Goal: Register for event/course

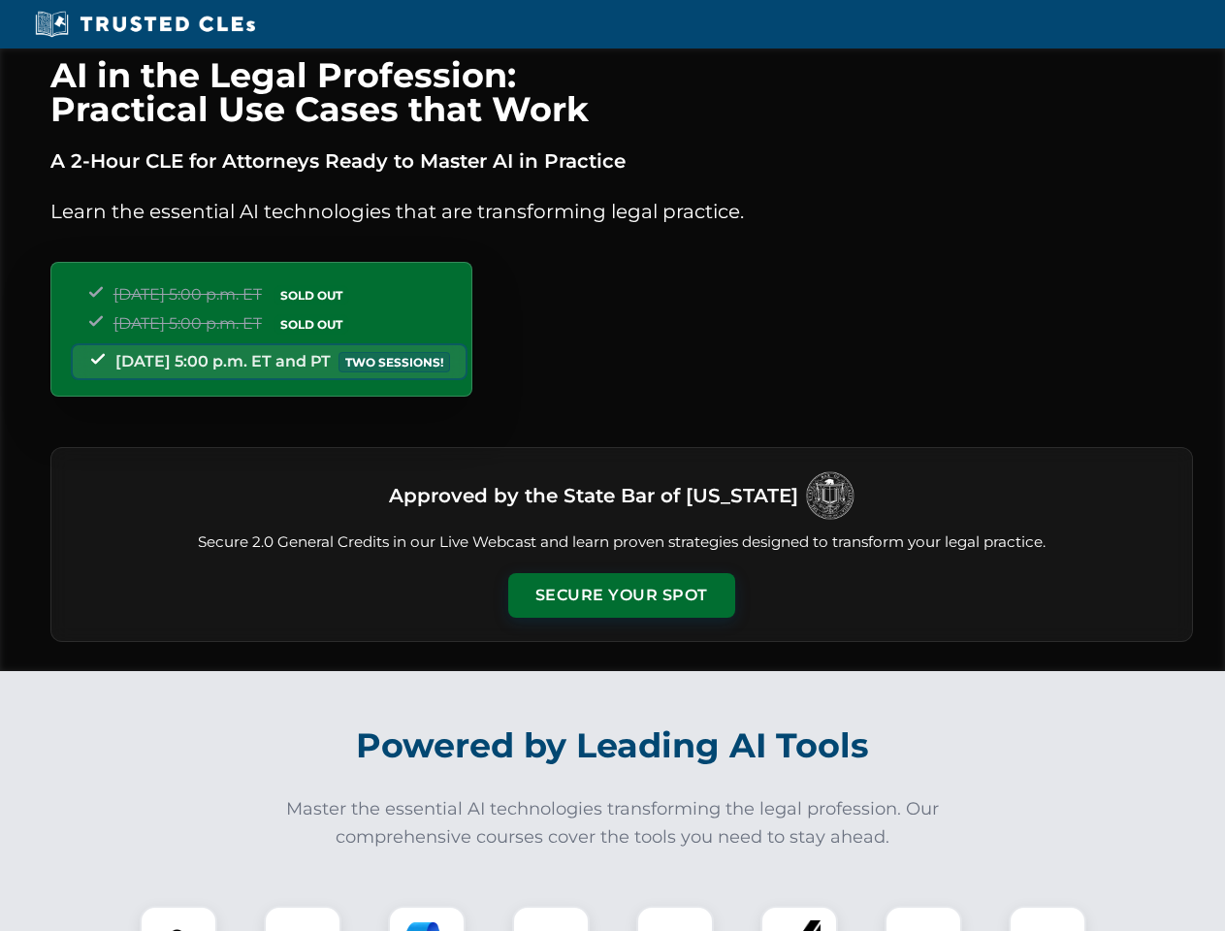
click at [620, 595] on button "Secure Your Spot" at bounding box center [621, 595] width 227 height 45
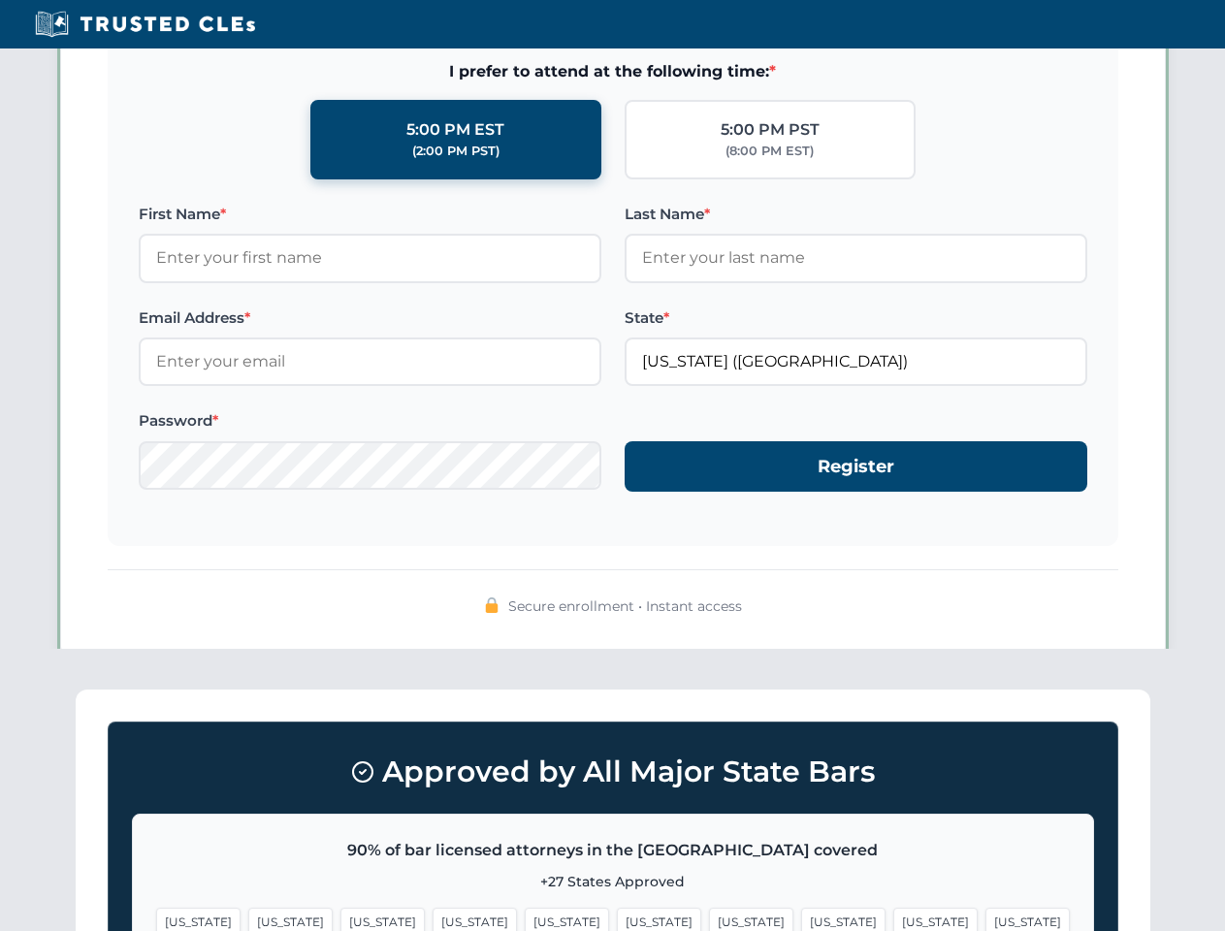
click at [709, 918] on span "[US_STATE]" at bounding box center [751, 921] width 84 height 28
click at [893, 918] on span "[US_STATE]" at bounding box center [935, 921] width 84 height 28
